Goal: Information Seeking & Learning: Learn about a topic

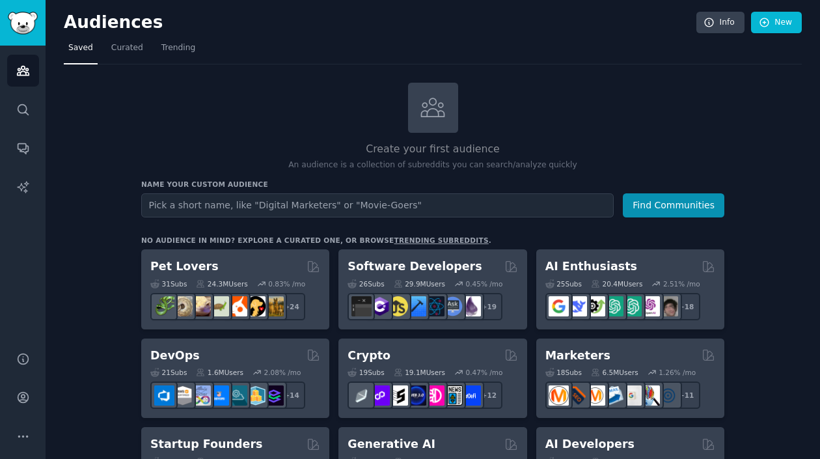
click at [253, 212] on input "text" at bounding box center [377, 205] width 473 height 24
type input "labubu"
click at [623, 193] on button "Find Communities" at bounding box center [674, 205] width 102 height 24
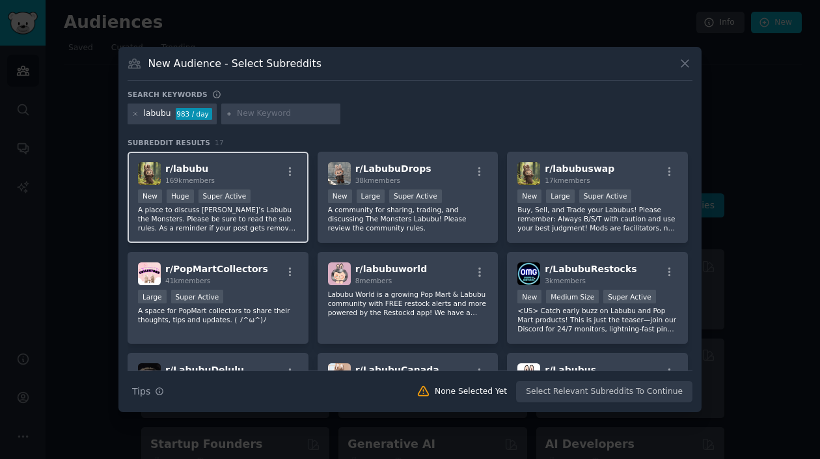
click at [253, 181] on div "r/ labubu 169k members" at bounding box center [218, 173] width 160 height 23
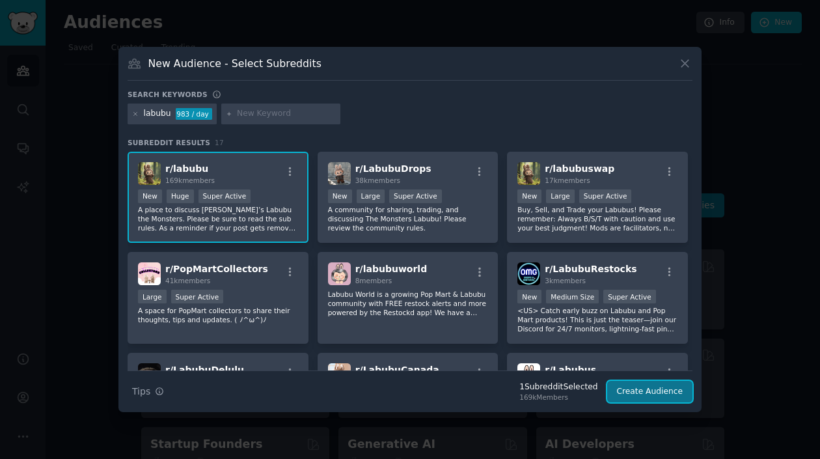
click at [671, 389] on button "Create Audience" at bounding box center [650, 392] width 86 height 22
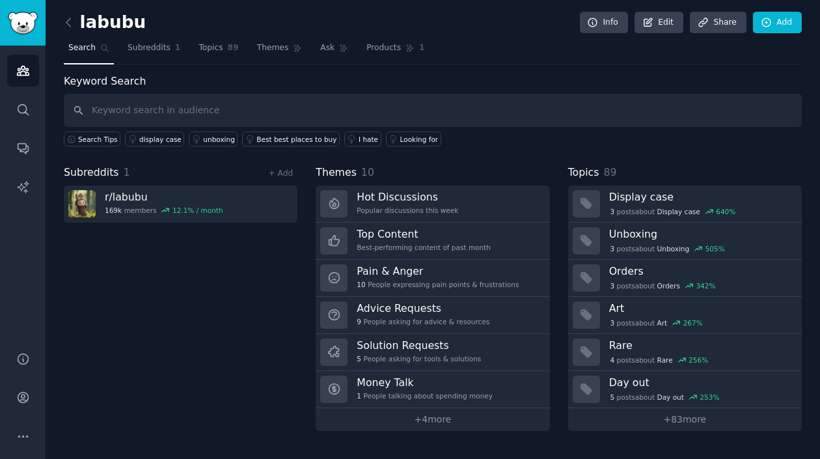
click at [188, 109] on input "text" at bounding box center [433, 110] width 738 height 33
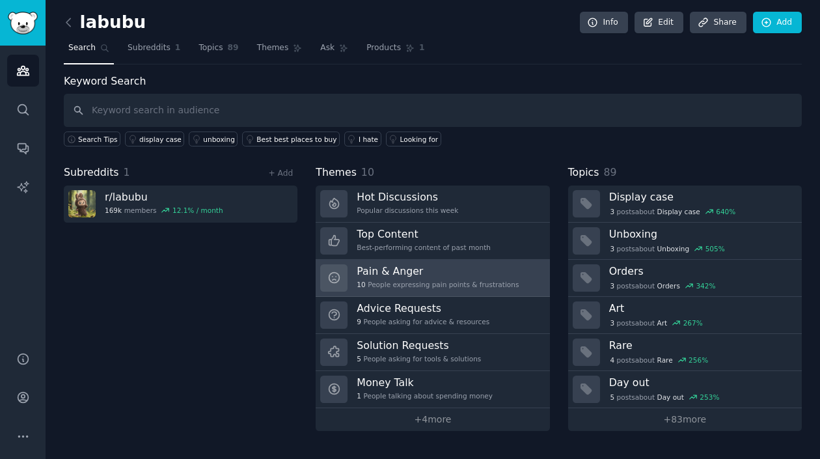
click at [488, 277] on h3 "Pain & Anger" at bounding box center [438, 271] width 162 height 14
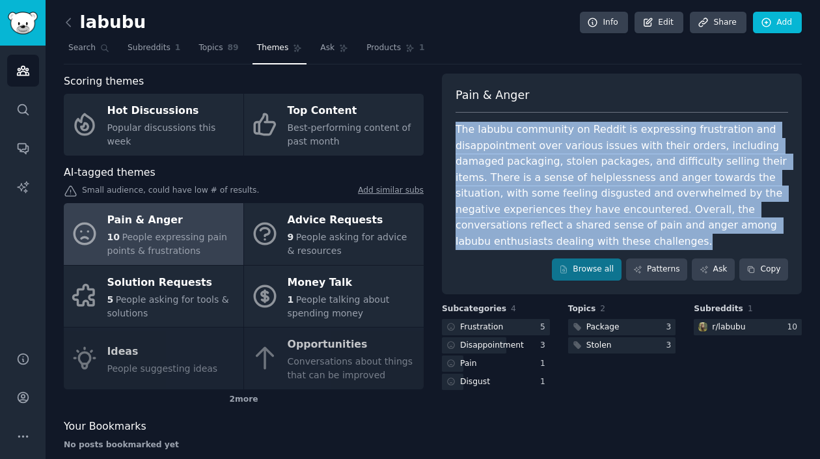
drag, startPoint x: 456, startPoint y: 128, endPoint x: 775, endPoint y: 245, distance: 339.6
click at [775, 245] on div "The labubu community on Reddit is expressing frustration and disappointment ove…" at bounding box center [622, 186] width 333 height 128
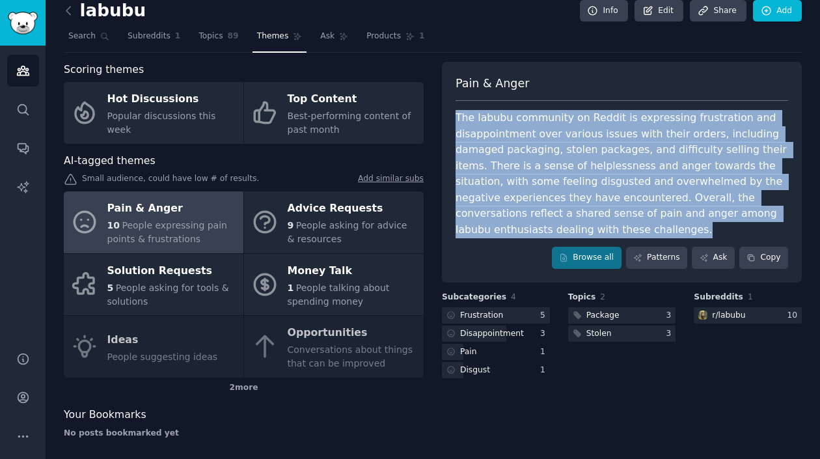
scroll to position [19, 0]
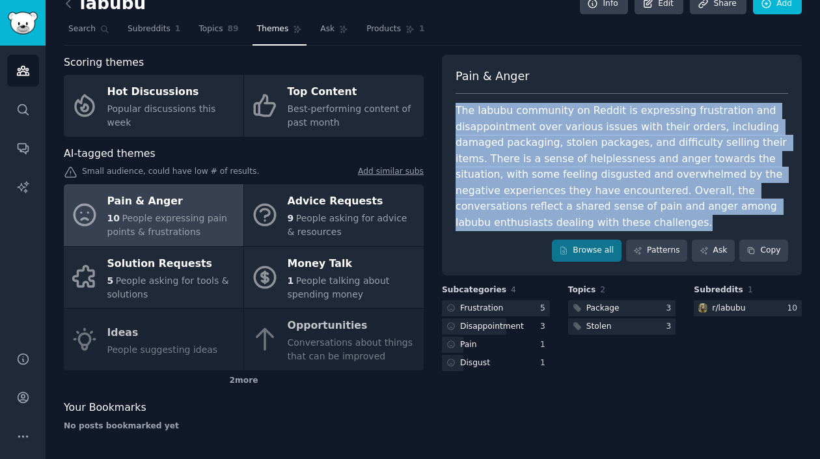
copy div "The labubu community on Reddit is expressing frustration and disappointment ove…"
click at [268, 32] on span "Themes" at bounding box center [273, 29] width 32 height 12
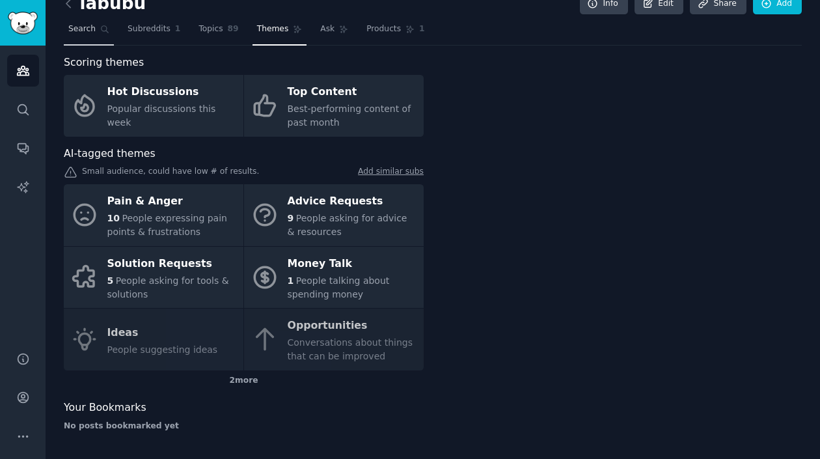
click at [78, 26] on span "Search" at bounding box center [81, 29] width 27 height 12
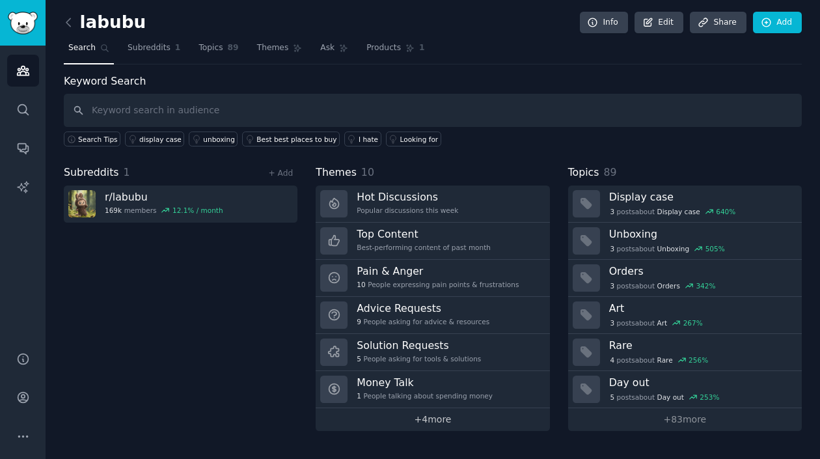
click at [467, 422] on link "+ 4 more" at bounding box center [433, 419] width 234 height 23
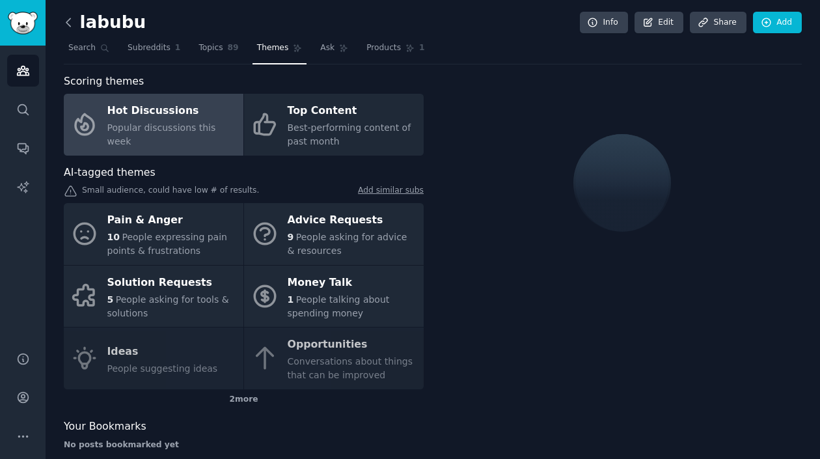
click at [71, 23] on icon at bounding box center [69, 23] width 14 height 14
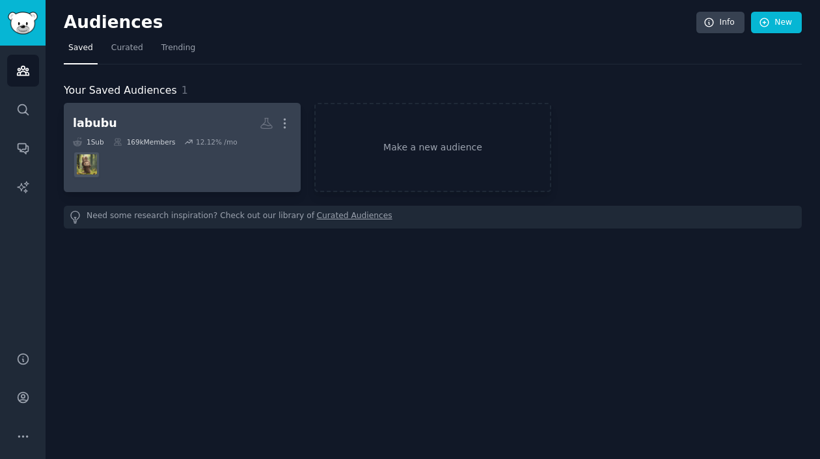
click at [158, 137] on div "labubu More 1 Sub 169k Members 12.12 % /mo" at bounding box center [182, 147] width 219 height 71
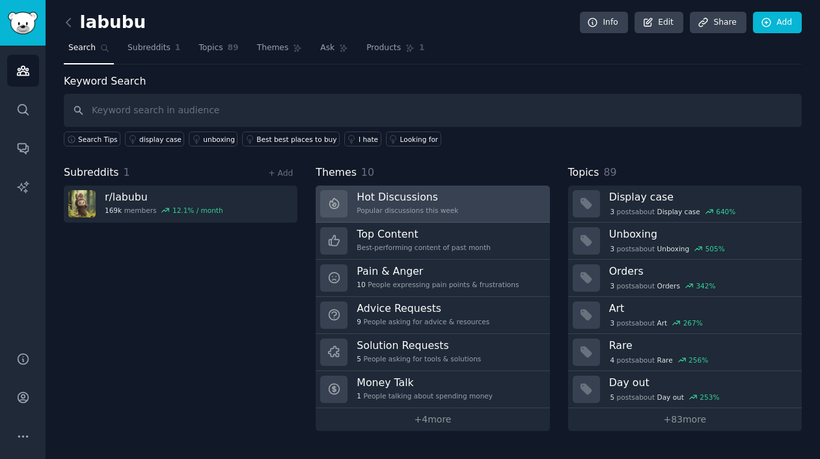
click at [405, 193] on h3 "Hot Discussions" at bounding box center [408, 197] width 102 height 14
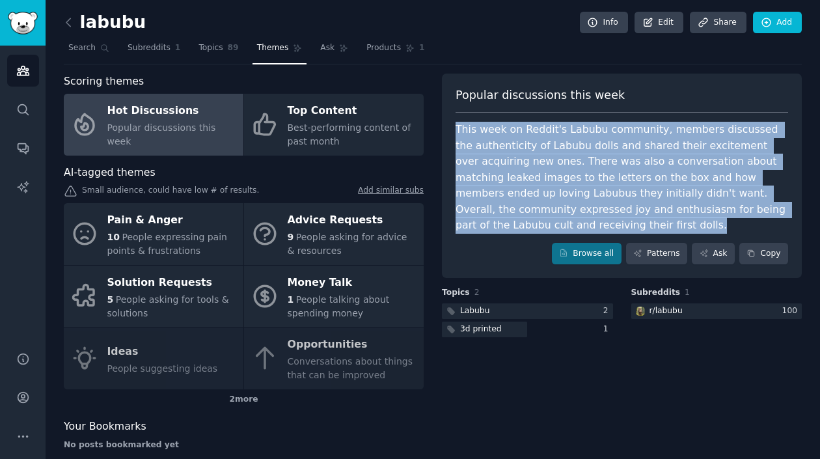
drag, startPoint x: 452, startPoint y: 128, endPoint x: 620, endPoint y: 225, distance: 193.7
click at [620, 225] on div "Popular discussions this week This week on Reddit's Labubu community, members d…" at bounding box center [622, 176] width 360 height 205
copy div "This week on Reddit's Labubu community, members discussed the authenticity of L…"
click at [138, 50] on span "Subreddits" at bounding box center [149, 48] width 43 height 12
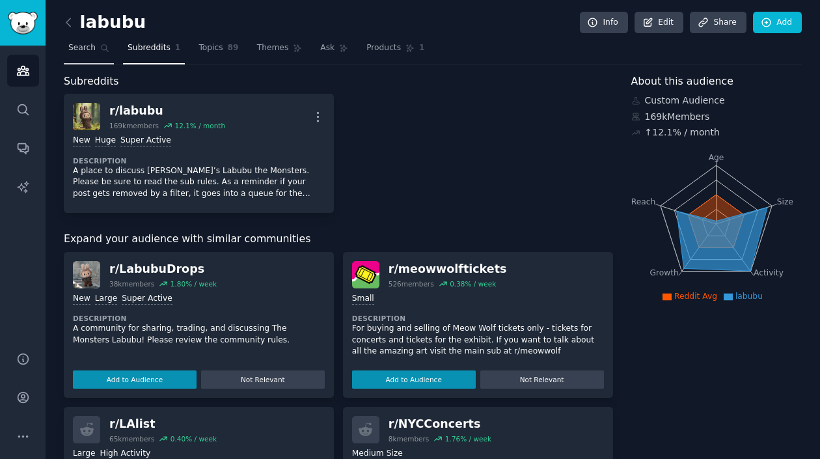
click at [78, 51] on span "Search" at bounding box center [81, 48] width 27 height 12
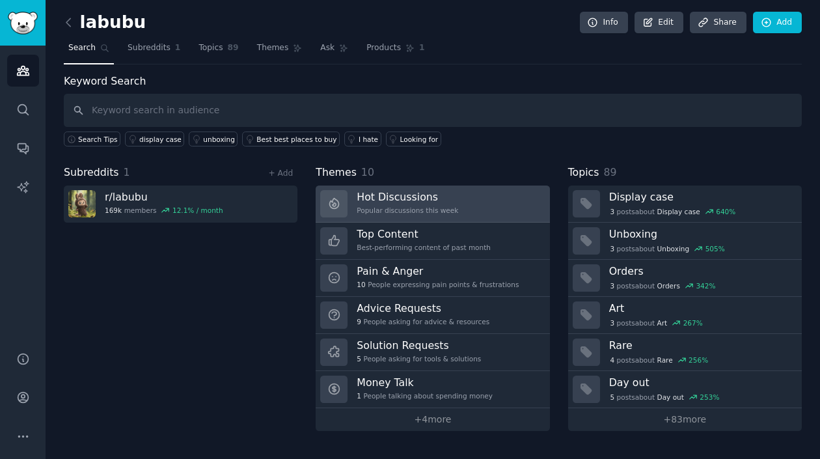
click at [436, 200] on h3 "Hot Discussions" at bounding box center [408, 197] width 102 height 14
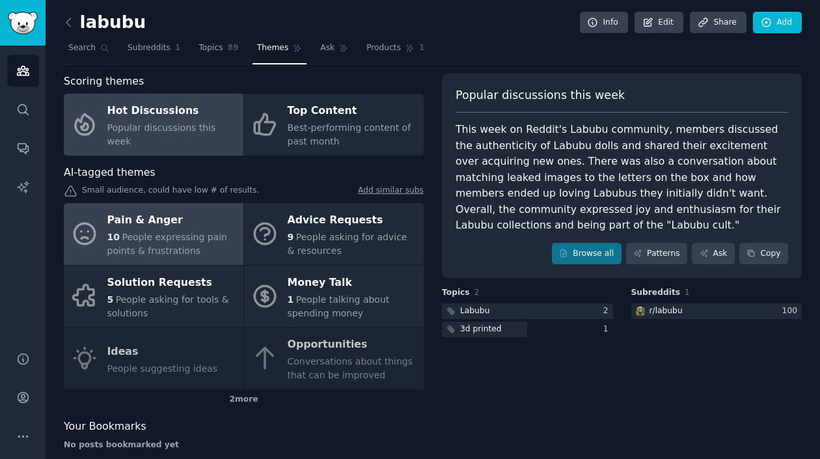
click at [198, 229] on div "Pain & Anger" at bounding box center [172, 220] width 130 height 21
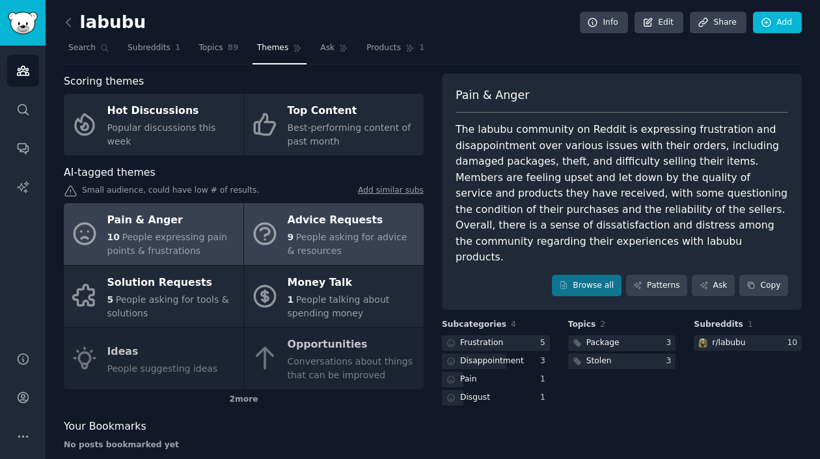
click at [357, 228] on div "Advice Requests" at bounding box center [353, 220] width 130 height 21
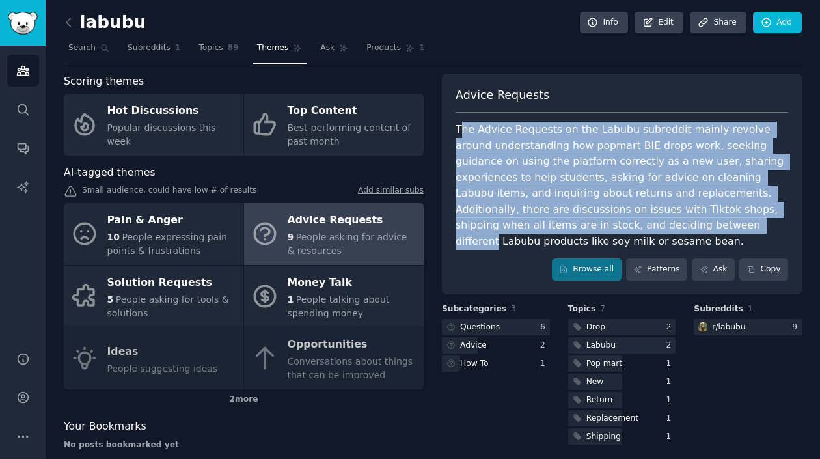
drag, startPoint x: 459, startPoint y: 126, endPoint x: 699, endPoint y: 223, distance: 258.2
click at [699, 223] on div "The Advice Requests on the Labubu subreddit mainly revolve around understanding…" at bounding box center [622, 186] width 333 height 128
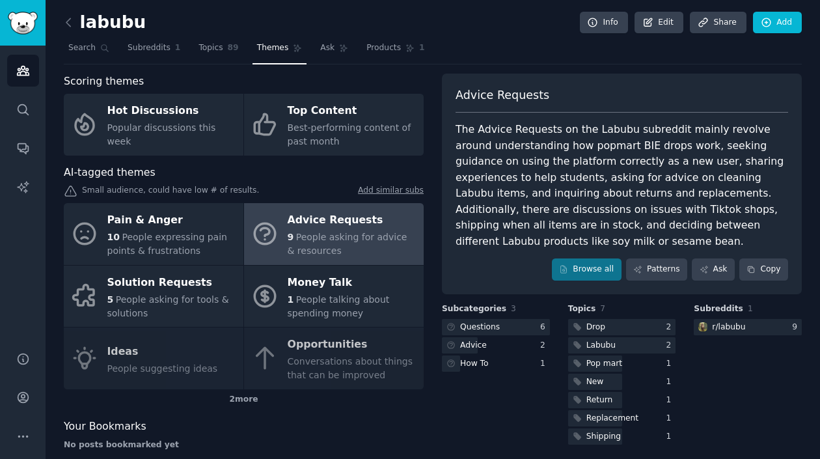
click at [665, 238] on div "The Advice Requests on the Labubu subreddit mainly revolve around understanding…" at bounding box center [622, 186] width 333 height 128
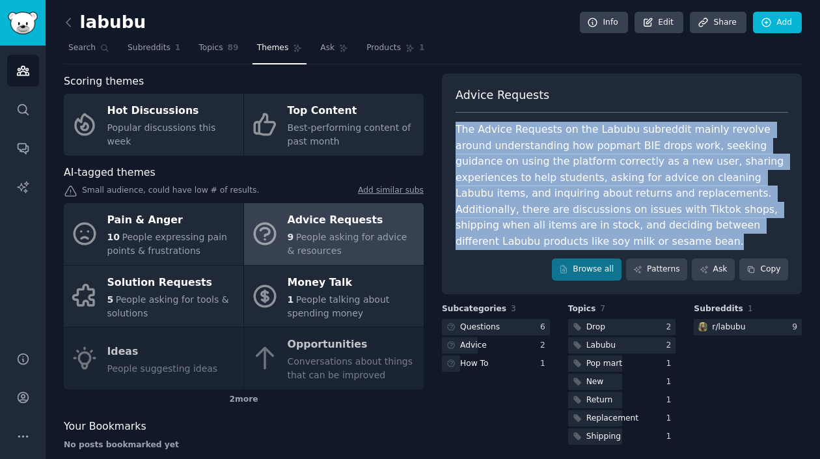
drag, startPoint x: 654, startPoint y: 244, endPoint x: 454, endPoint y: 132, distance: 229.4
click at [456, 132] on div "The Advice Requests on the Labubu subreddit mainly revolve around understanding…" at bounding box center [622, 186] width 333 height 128
copy div "The Advice Requests on the Labubu subreddit mainly revolve around understanding…"
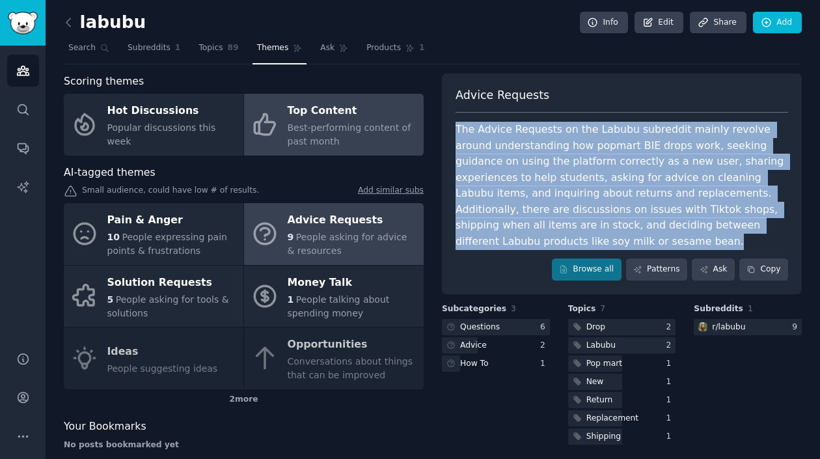
click at [339, 112] on div "Top Content" at bounding box center [353, 111] width 130 height 21
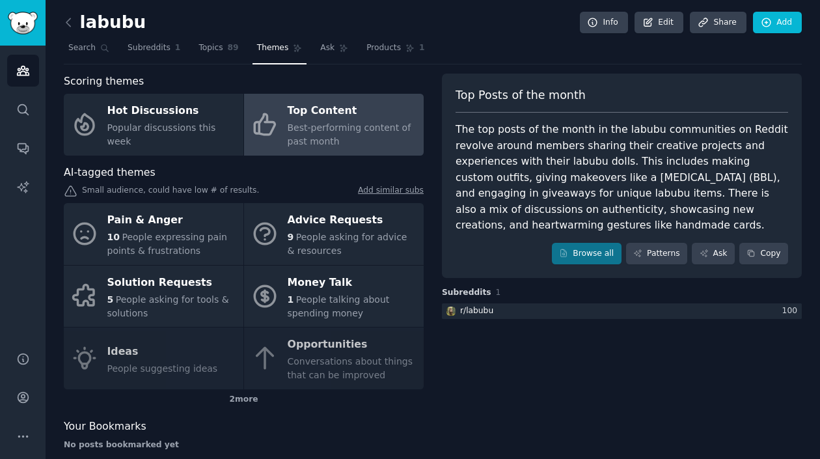
drag, startPoint x: 704, startPoint y: 227, endPoint x: 456, endPoint y: 132, distance: 266.5
click at [456, 132] on div "The top posts of the month in the labubu communities on Reddit revolve around m…" at bounding box center [622, 178] width 333 height 112
copy div "The top posts of the month in the labubu communities on Reddit revolve around m…"
click at [68, 20] on icon at bounding box center [69, 23] width 14 height 14
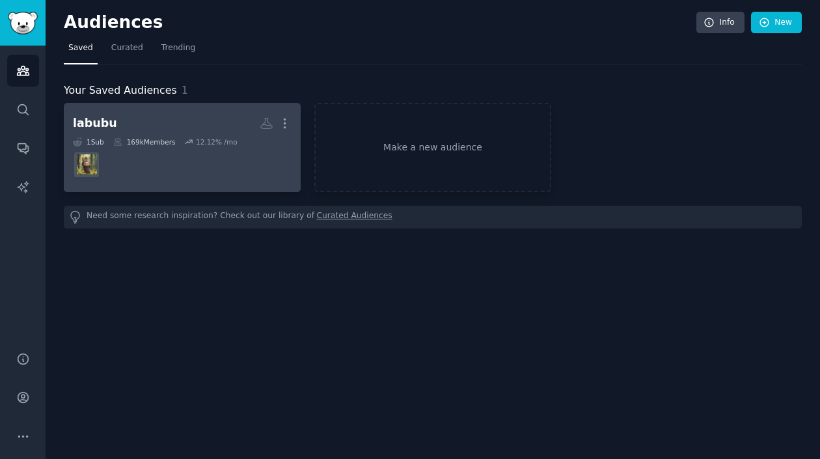
click at [146, 148] on dd at bounding box center [182, 164] width 219 height 36
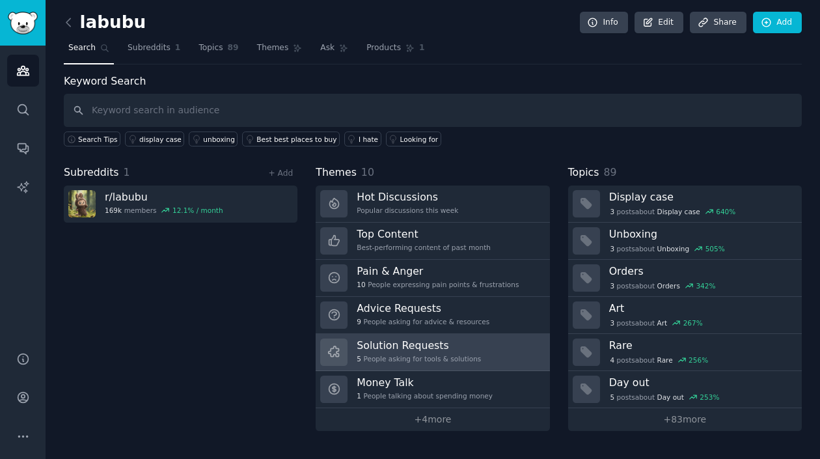
click at [438, 348] on h3 "Solution Requests" at bounding box center [419, 346] width 124 height 14
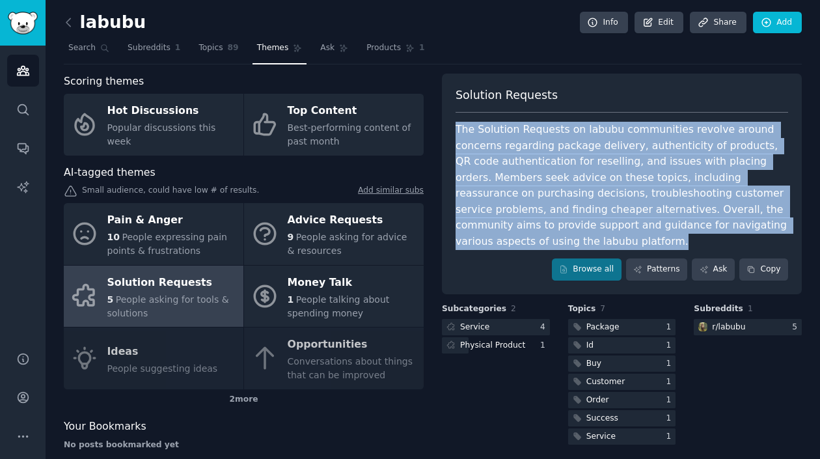
drag, startPoint x: 454, startPoint y: 131, endPoint x: 630, endPoint y: 234, distance: 203.4
click at [630, 234] on div "The Solution Requests on labubu communities revolve around concerns regarding p…" at bounding box center [622, 186] width 333 height 128
click at [320, 49] on span "Ask" at bounding box center [327, 48] width 14 height 12
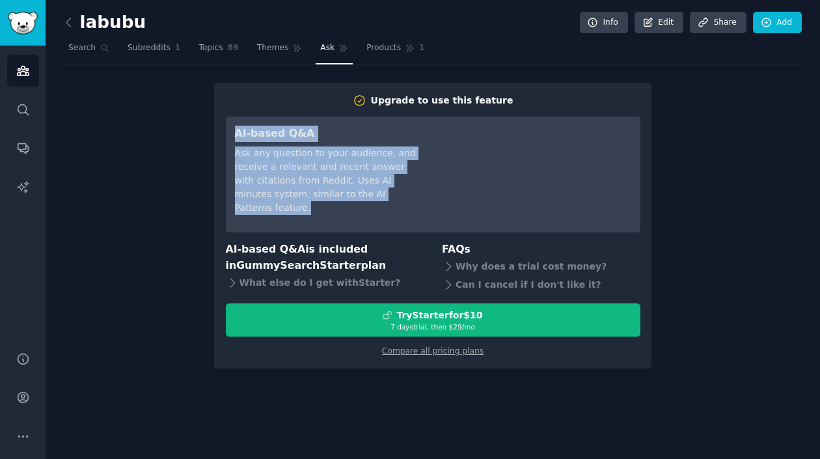
drag, startPoint x: 223, startPoint y: 131, endPoint x: 414, endPoint y: 196, distance: 201.6
click at [414, 196] on div "Upgrade to use this feature AI-based Q&A Ask any question to your audience, and…" at bounding box center [433, 226] width 438 height 286
click at [370, 55] on link "Products 1" at bounding box center [395, 51] width 67 height 27
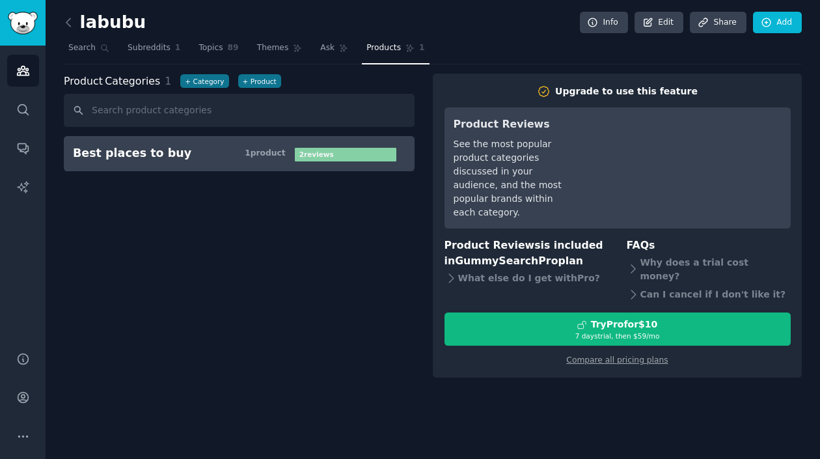
click at [337, 156] on div "2 review s" at bounding box center [318, 155] width 46 height 14
click at [139, 49] on span "Subreddits" at bounding box center [149, 48] width 43 height 12
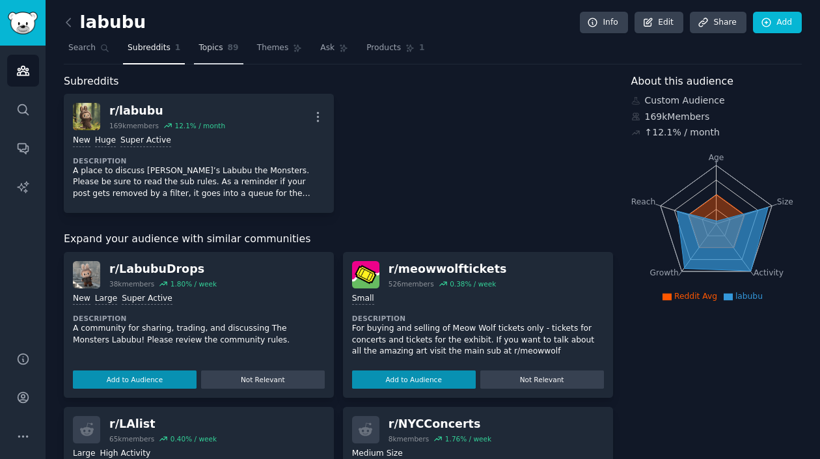
click at [211, 50] on span "Topics" at bounding box center [211, 48] width 24 height 12
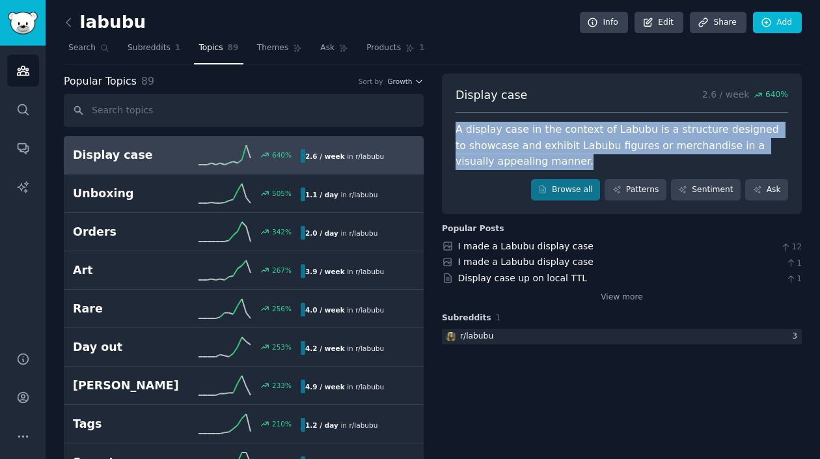
drag, startPoint x: 577, startPoint y: 166, endPoint x: 438, endPoint y: 130, distance: 143.2
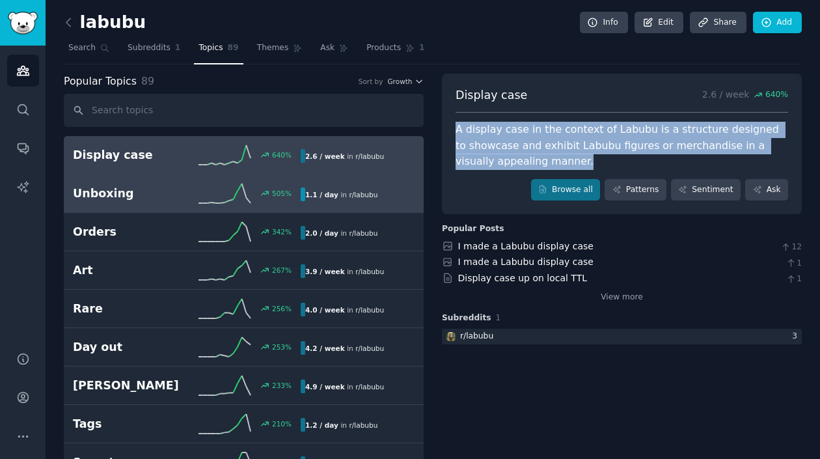
click at [110, 191] on h2 "Unboxing" at bounding box center [130, 194] width 114 height 16
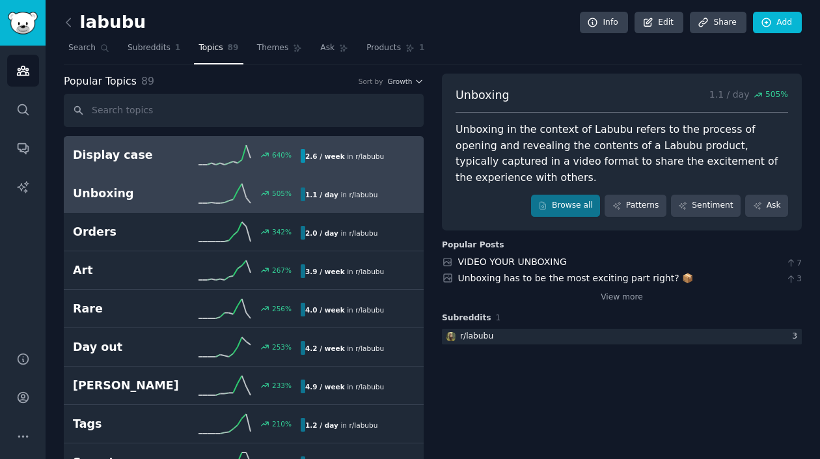
click at [123, 165] on link "Display case 640 % 2.6 / week in r/ labubu 640% increase in mentions recently" at bounding box center [244, 155] width 360 height 38
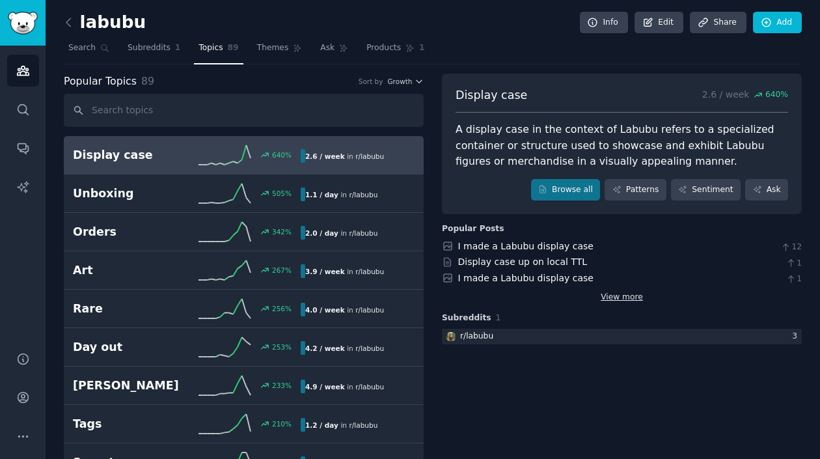
click at [632, 302] on link "View more" at bounding box center [622, 298] width 42 height 12
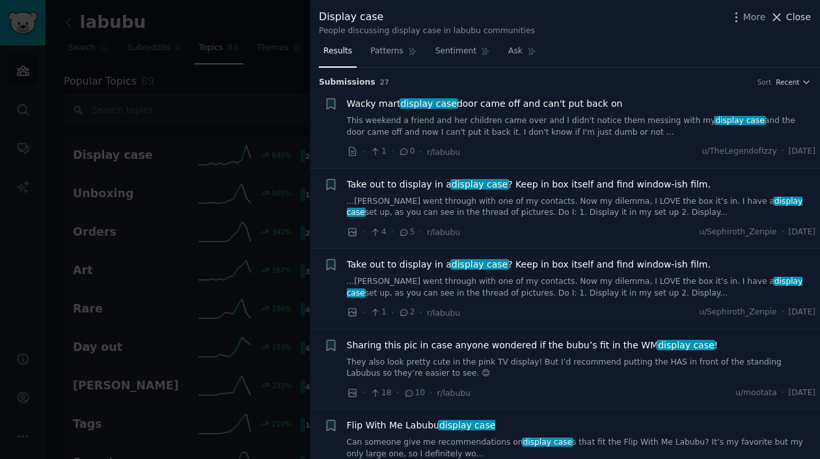
click at [792, 20] on span "Close" at bounding box center [798, 17] width 25 height 14
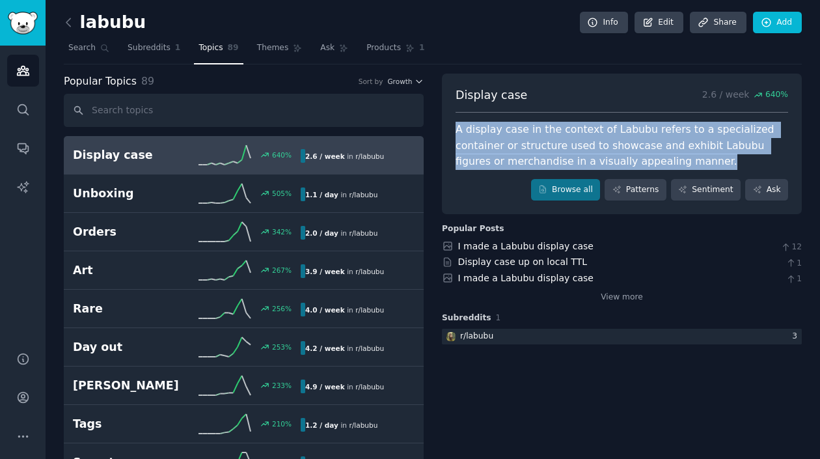
drag, startPoint x: 452, startPoint y: 132, endPoint x: 708, endPoint y: 166, distance: 258.8
click at [708, 166] on div "Display case 2.6 / week 640 % A display case in the context of Labubu refers to…" at bounding box center [622, 144] width 360 height 141
copy div "A display case in the context of Labubu refers to a specialized container or st…"
click at [508, 133] on div "A display case in the context of Labubu refers to a specialized container or st…" at bounding box center [622, 146] width 333 height 48
drag, startPoint x: 708, startPoint y: 163, endPoint x: 456, endPoint y: 128, distance: 254.4
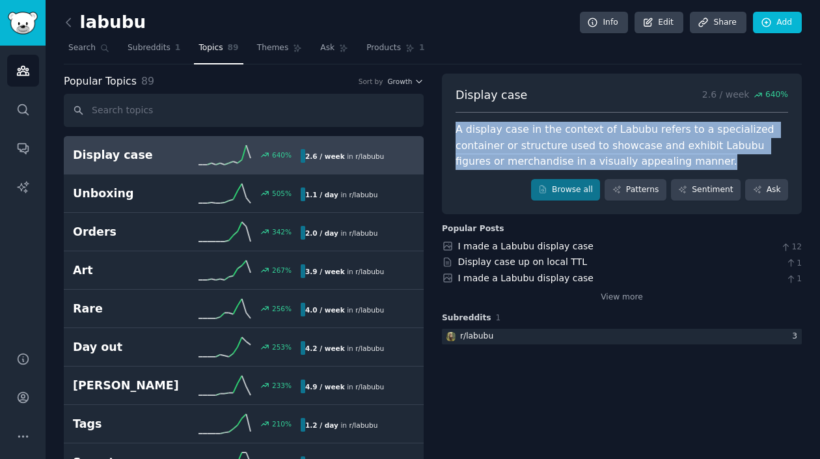
click at [456, 128] on div "A display case in the context of Labubu refers to a specialized container or st…" at bounding box center [622, 146] width 333 height 48
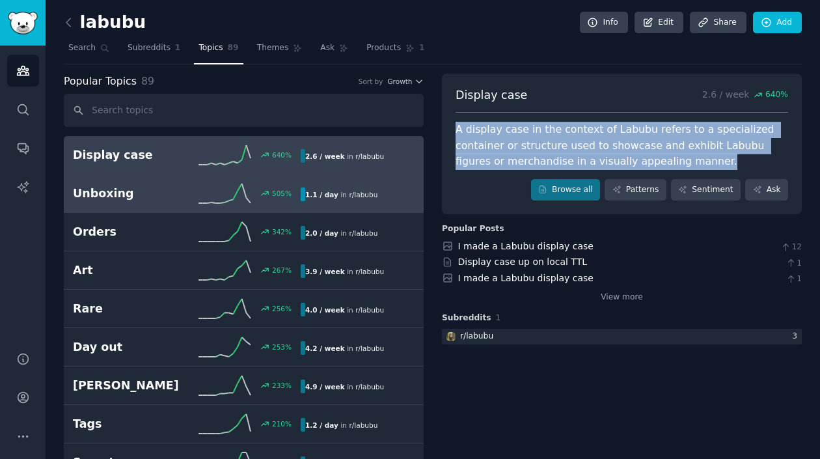
click at [126, 193] on h2 "Unboxing" at bounding box center [130, 194] width 114 height 16
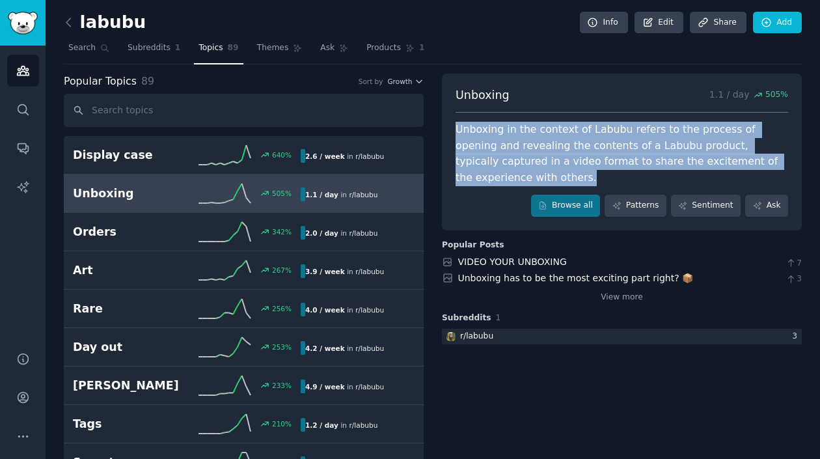
drag, startPoint x: 518, startPoint y: 176, endPoint x: 447, endPoint y: 128, distance: 85.2
click at [447, 128] on div "Unboxing 1.1 / day 505 % Unboxing in the context of Labubu refers to the proces…" at bounding box center [622, 152] width 360 height 157
click at [499, 176] on div "Unboxing in the context of Labubu refers to the process of opening and revealin…" at bounding box center [622, 154] width 333 height 64
drag, startPoint x: 495, startPoint y: 179, endPoint x: 456, endPoint y: 129, distance: 64.0
click at [456, 129] on div "Unboxing in the context of Labubu refers to the process of opening and revealin…" at bounding box center [622, 154] width 333 height 64
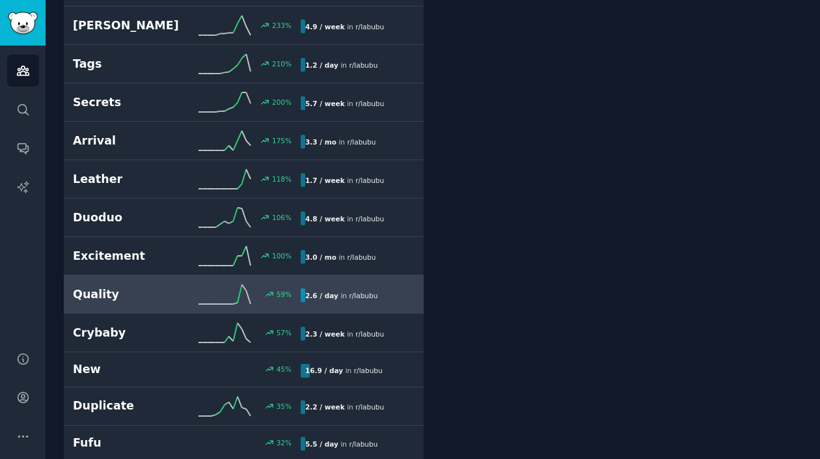
scroll to position [391, 0]
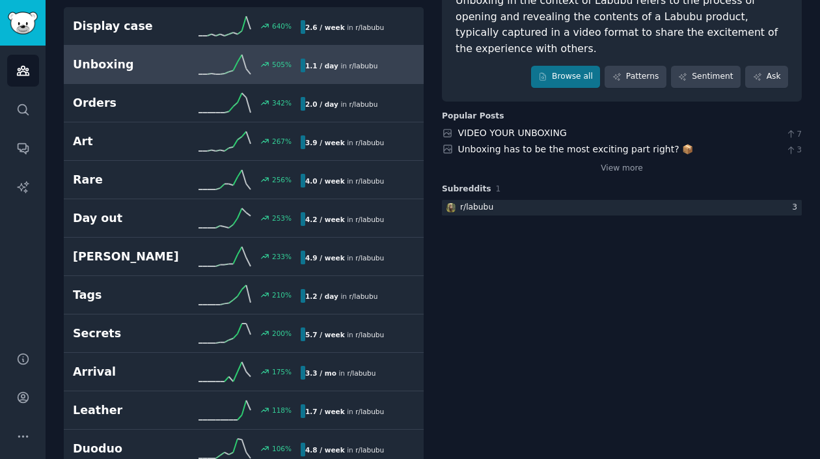
scroll to position [0, 0]
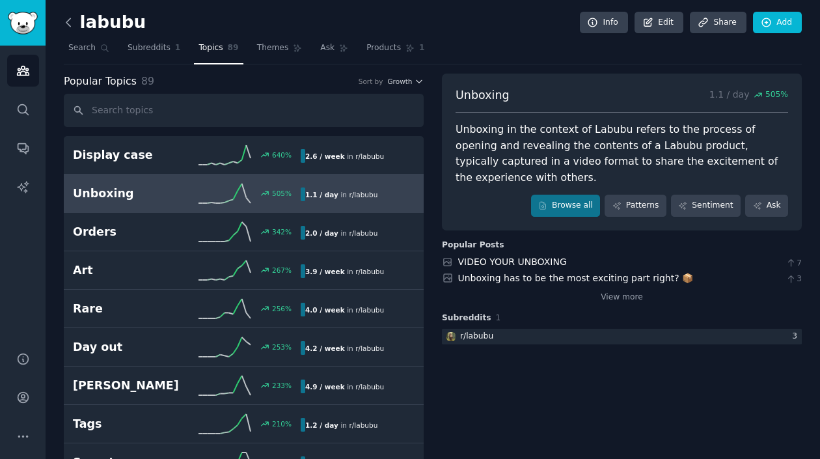
click at [66, 21] on icon at bounding box center [68, 22] width 4 height 8
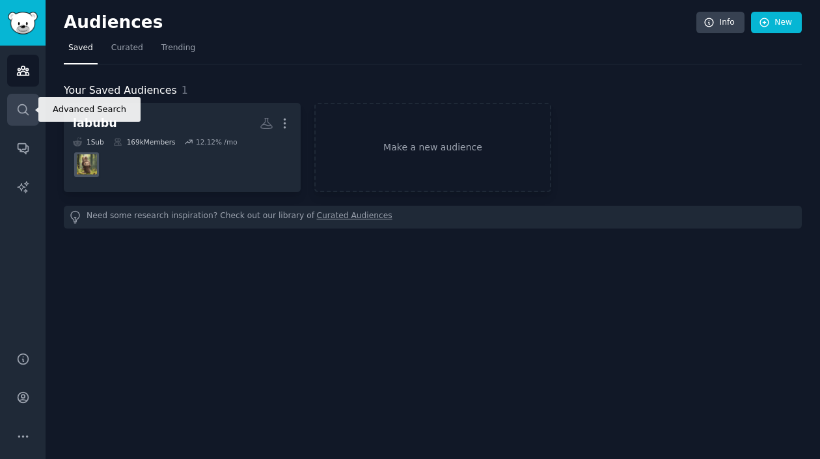
click at [20, 105] on icon "Sidebar" at bounding box center [23, 110] width 14 height 14
